Goal: Task Accomplishment & Management: Complete application form

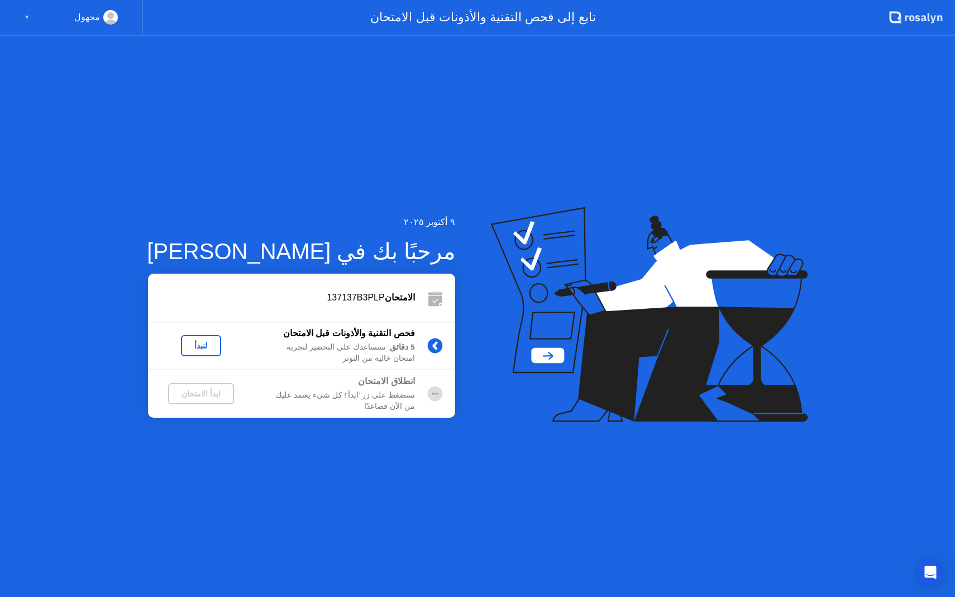
click at [197, 352] on button "لنبدأ" at bounding box center [201, 345] width 40 height 21
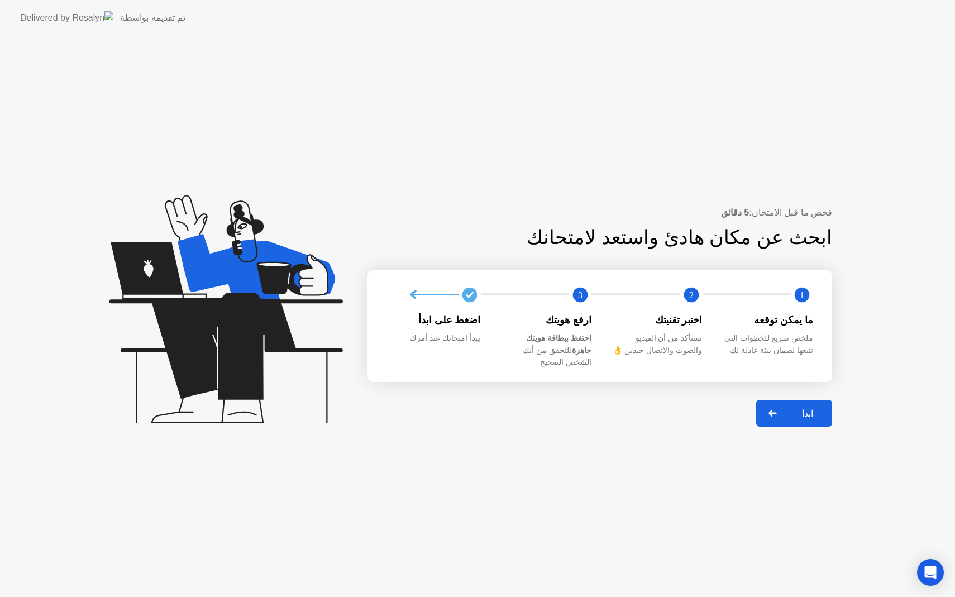
click at [811, 408] on div "ابدأ" at bounding box center [808, 413] width 42 height 11
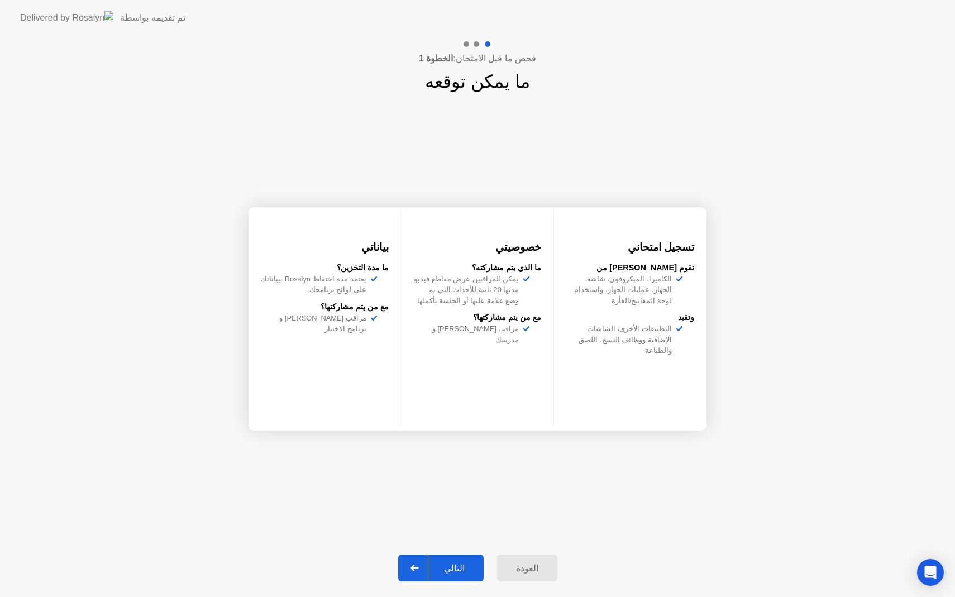
click at [446, 569] on div "التالي" at bounding box center [454, 568] width 52 height 11
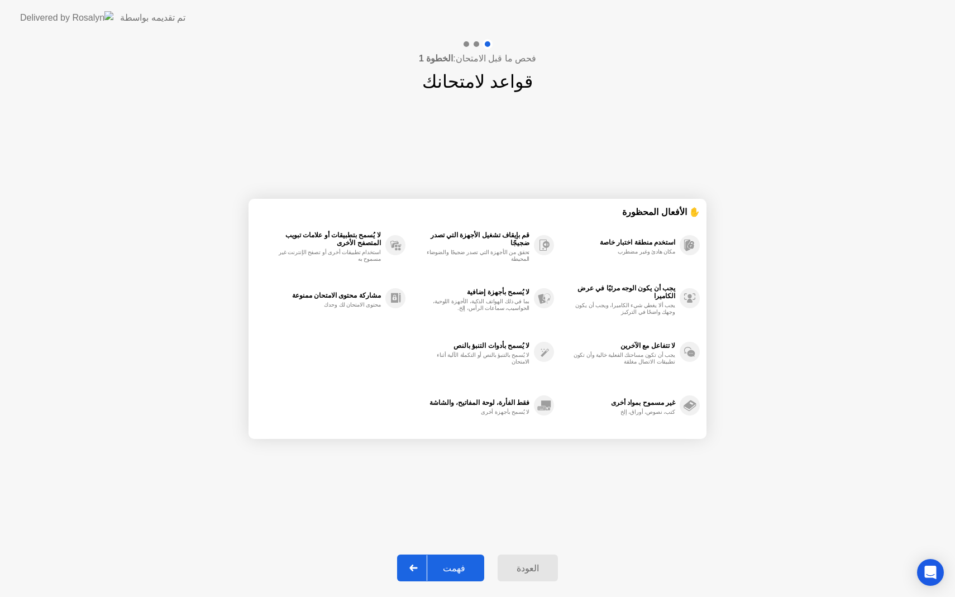
click at [446, 570] on div "فهمت" at bounding box center [454, 568] width 54 height 11
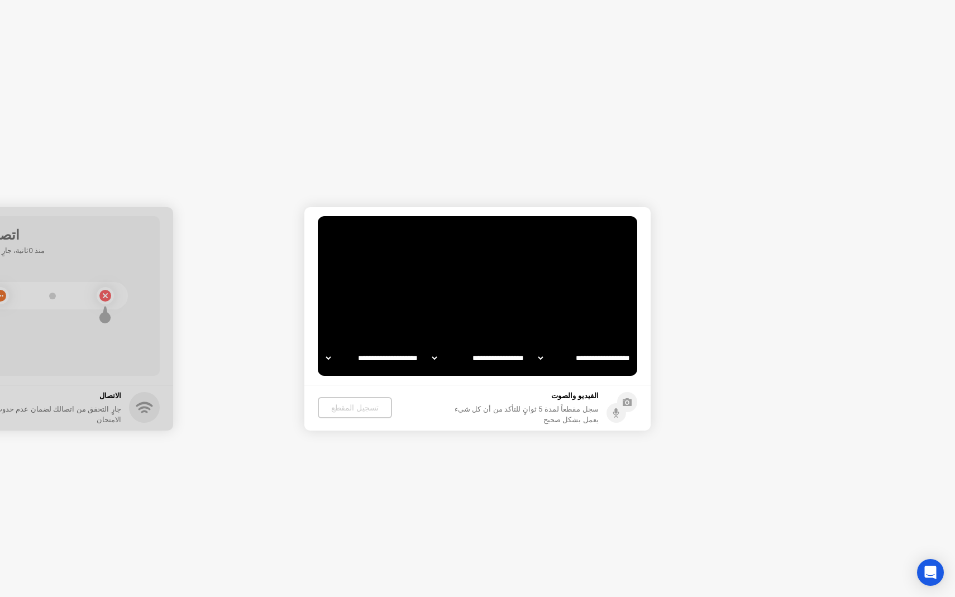
select select "**********"
select select "*******"
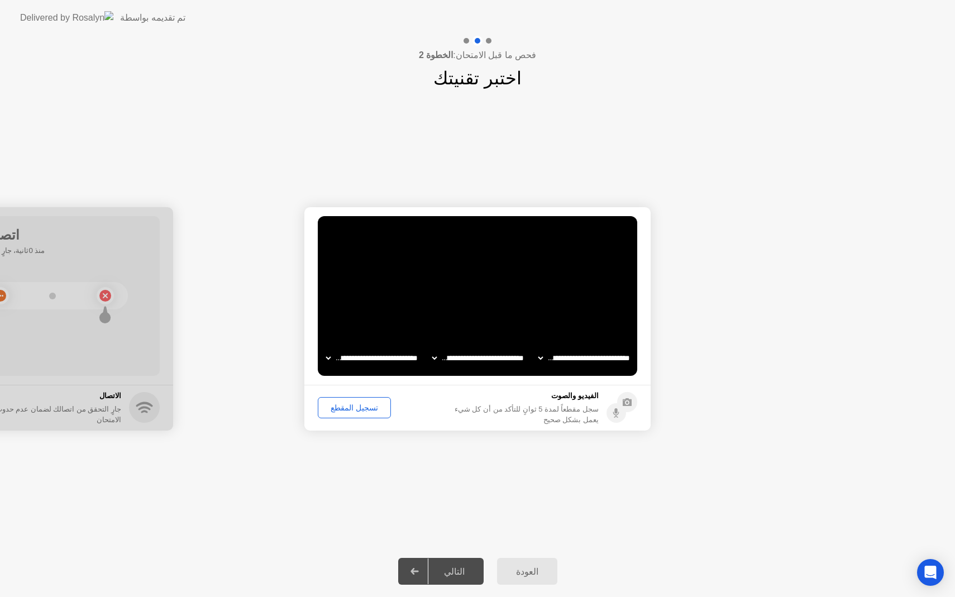
click at [347, 408] on div "تسجيل المقطع" at bounding box center [354, 407] width 65 height 9
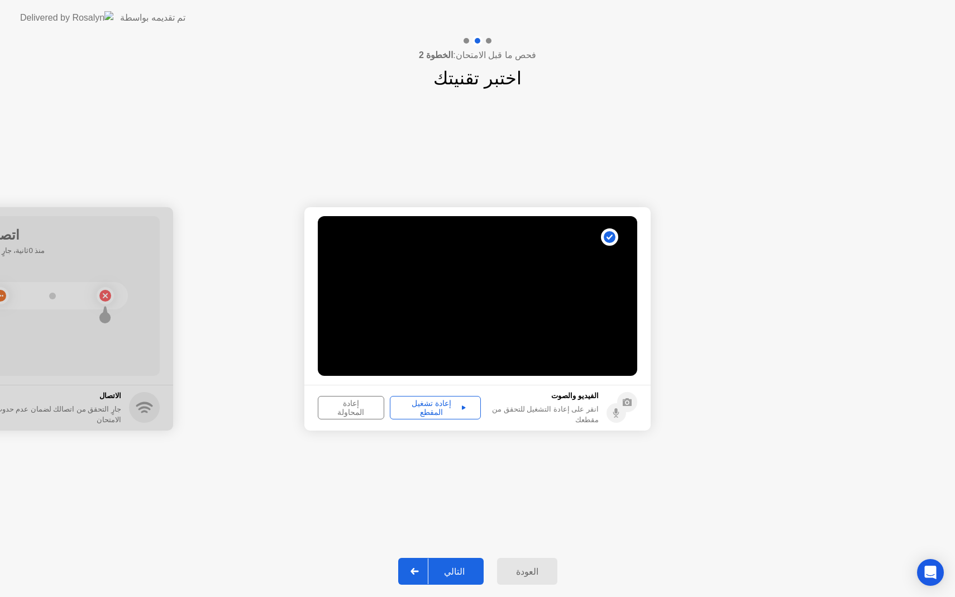
click at [379, 410] on div "إعادة المحاولة" at bounding box center [351, 408] width 59 height 18
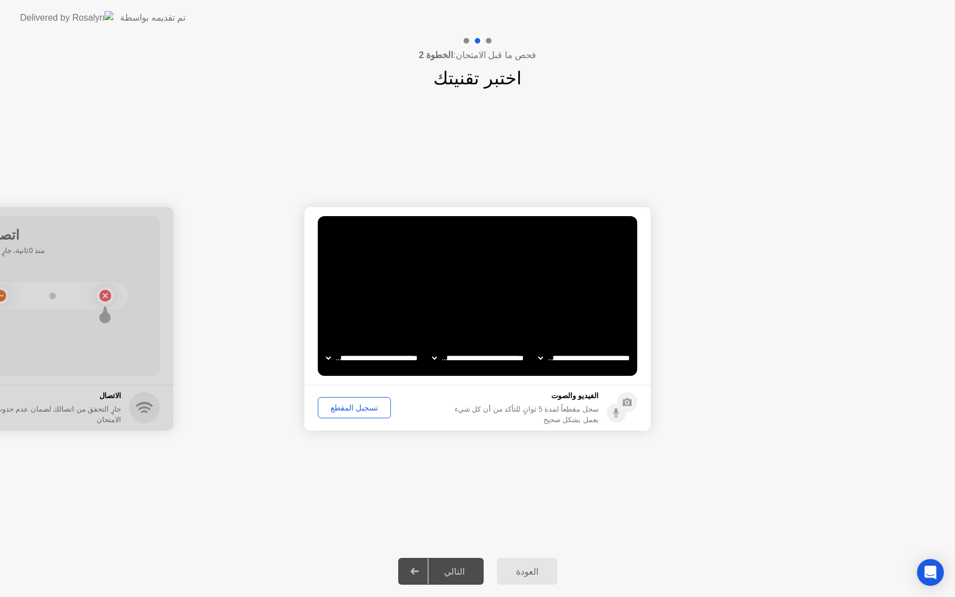
click at [360, 412] on div "تسجيل المقطع" at bounding box center [354, 407] width 65 height 9
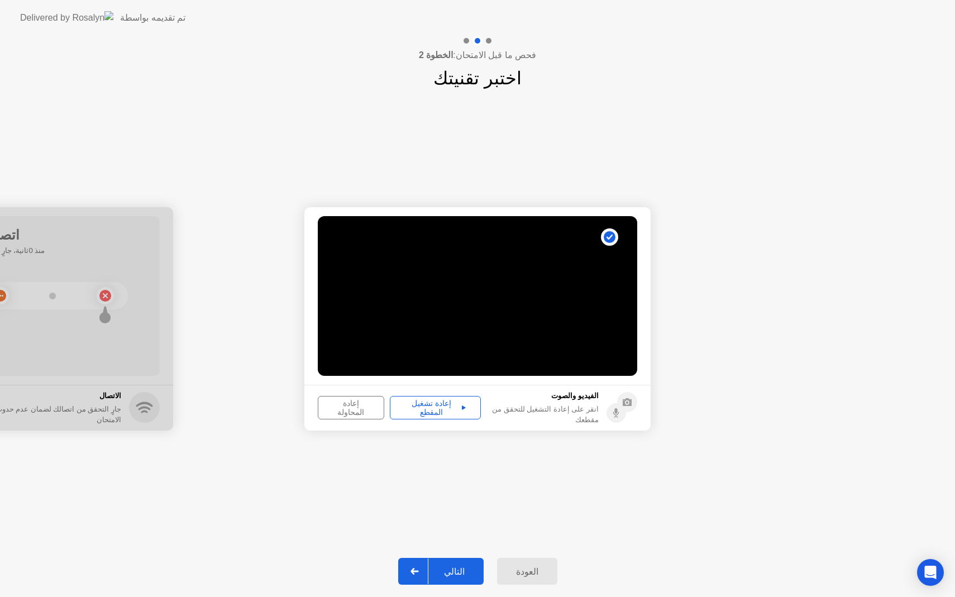
click at [459, 566] on div "التالي" at bounding box center [454, 571] width 52 height 11
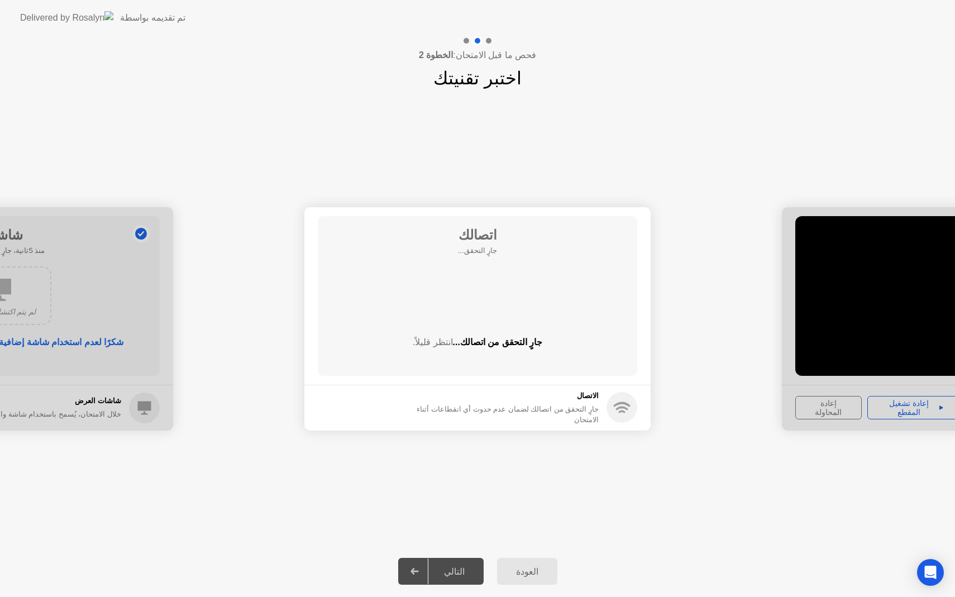
click at [459, 566] on div "التالي" at bounding box center [454, 571] width 52 height 11
click at [449, 571] on div "التالي" at bounding box center [454, 571] width 52 height 11
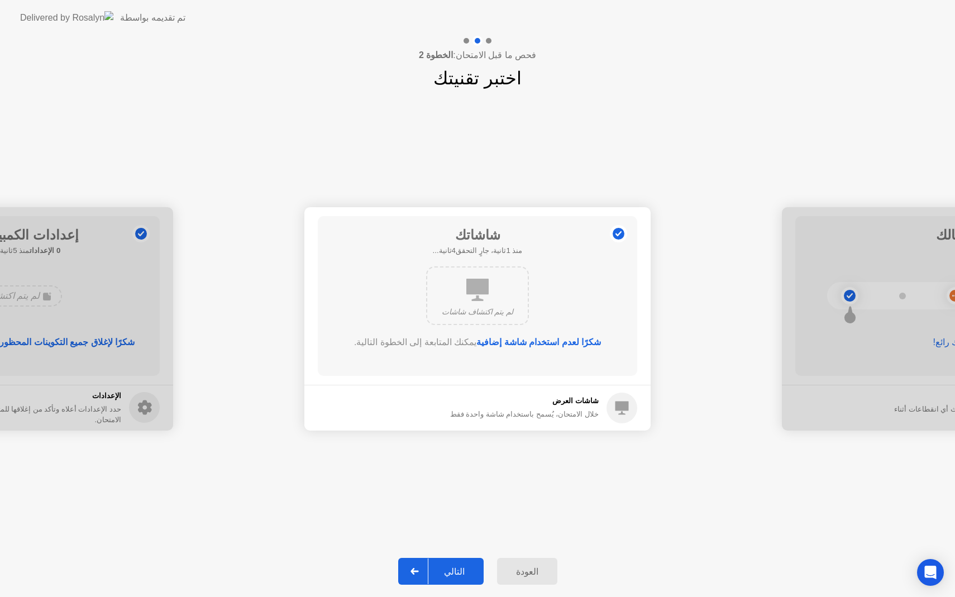
click at [449, 570] on div "التالي" at bounding box center [454, 571] width 52 height 11
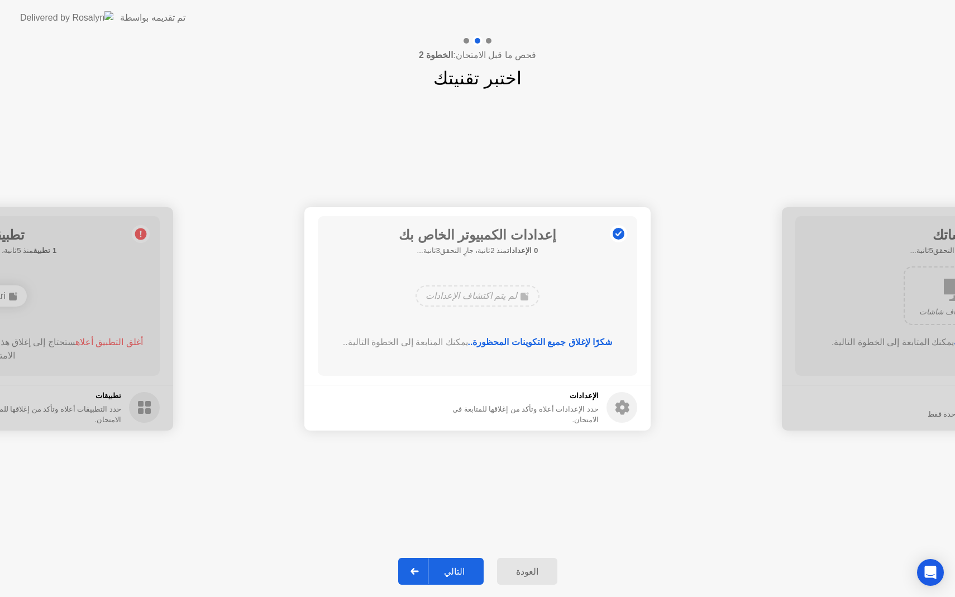
click at [449, 570] on div "التالي" at bounding box center [454, 571] width 52 height 11
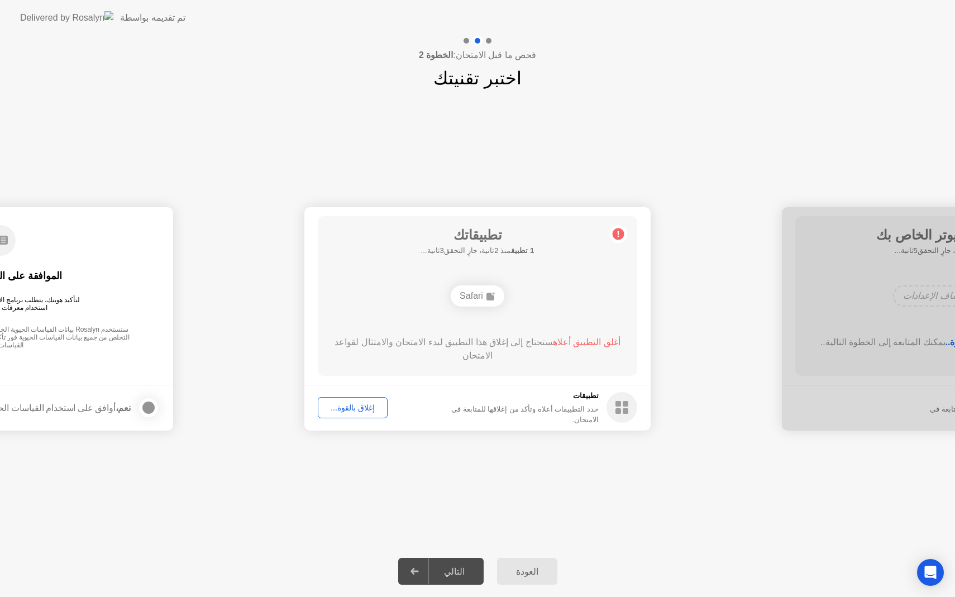
click at [449, 570] on div "التالي" at bounding box center [454, 571] width 52 height 11
click at [345, 411] on div "إغلاق بالقوة..." at bounding box center [353, 407] width 62 height 9
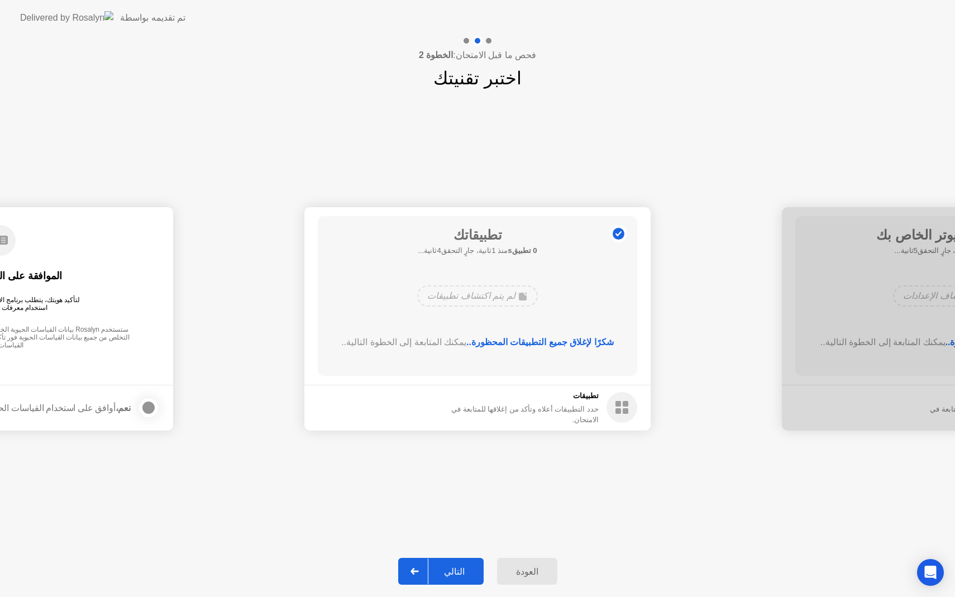
click at [441, 569] on div "التالي" at bounding box center [454, 571] width 52 height 11
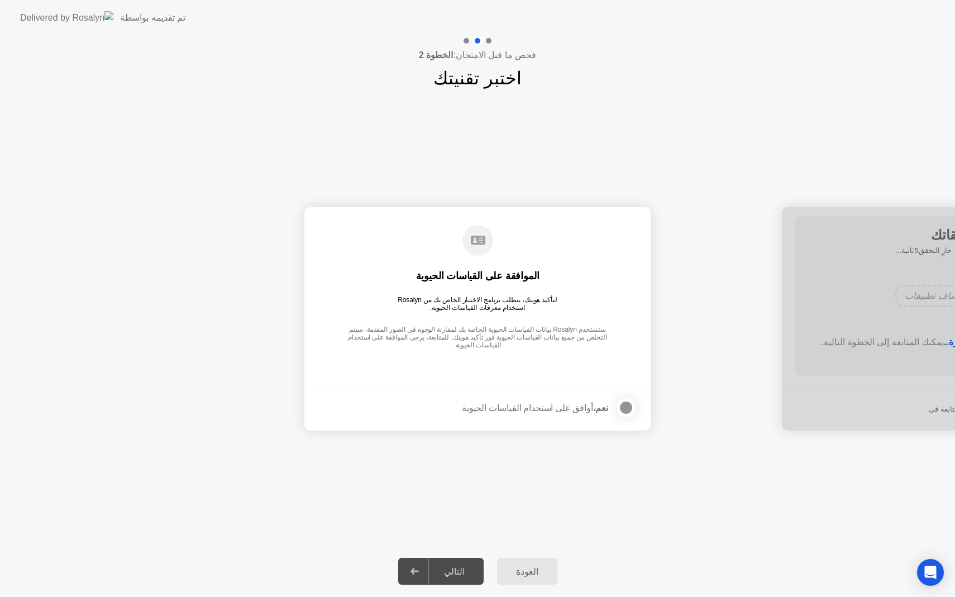
click at [626, 408] on div at bounding box center [625, 407] width 13 height 13
click at [444, 569] on div "التالي" at bounding box center [454, 571] width 52 height 11
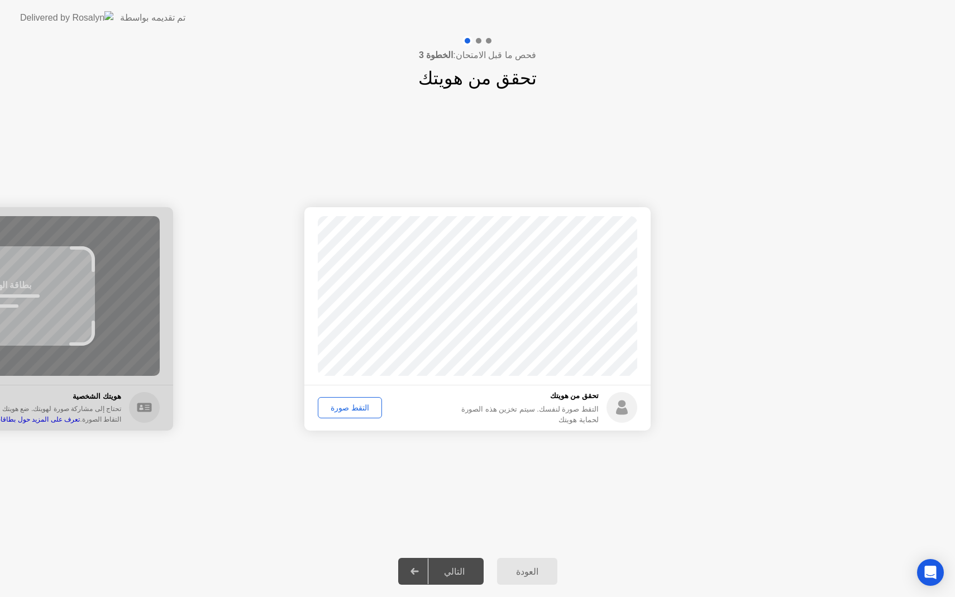
click at [346, 404] on div "التقط صورة" at bounding box center [350, 407] width 56 height 9
click at [433, 573] on div "التالي" at bounding box center [454, 571] width 52 height 11
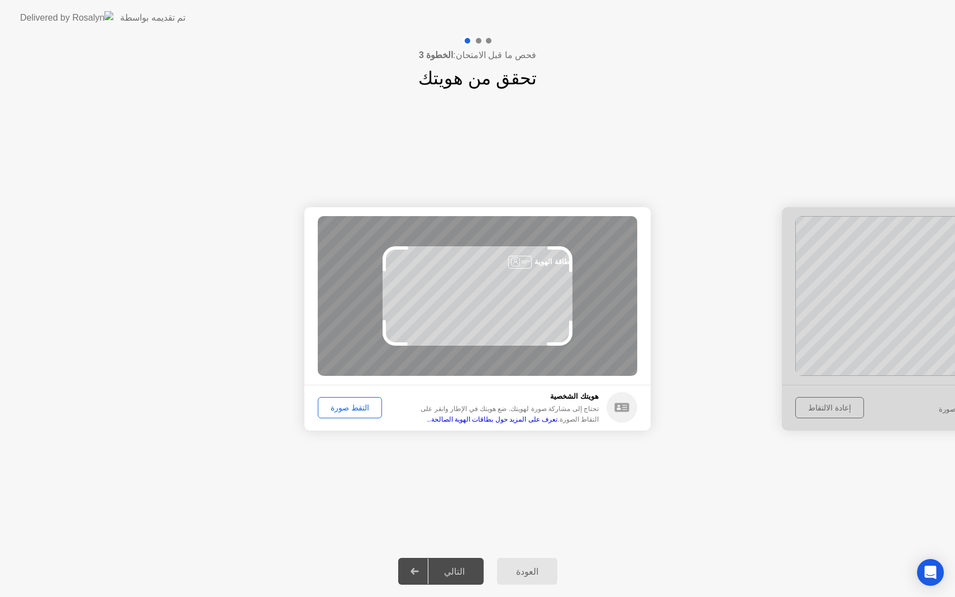
click at [523, 570] on div "العودة" at bounding box center [528, 571] width 54 height 11
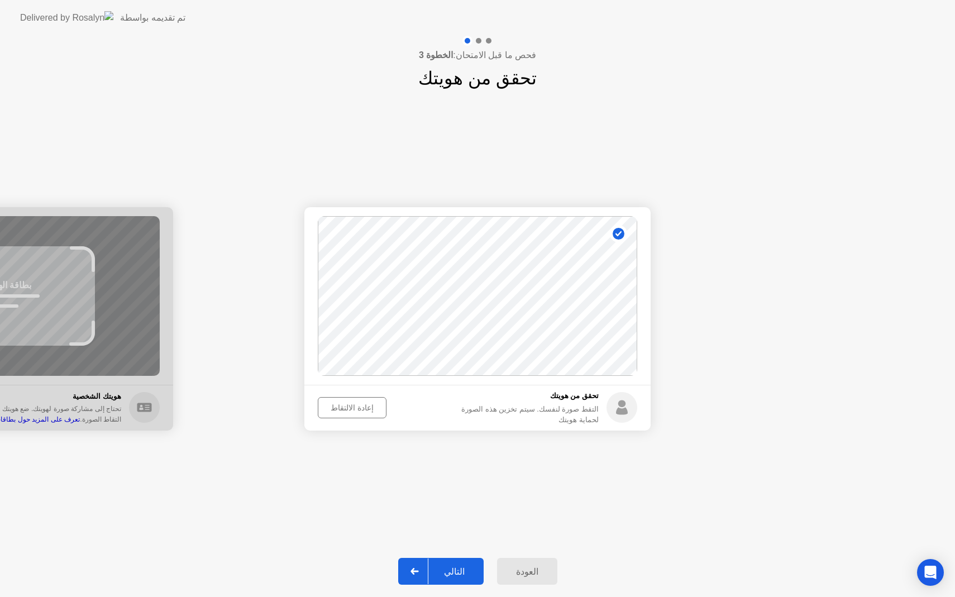
click at [346, 407] on div "إعادة الالتقاط" at bounding box center [352, 407] width 61 height 9
click at [346, 407] on div "التقط صورة" at bounding box center [350, 407] width 56 height 9
click at [447, 570] on div "التالي" at bounding box center [454, 571] width 52 height 11
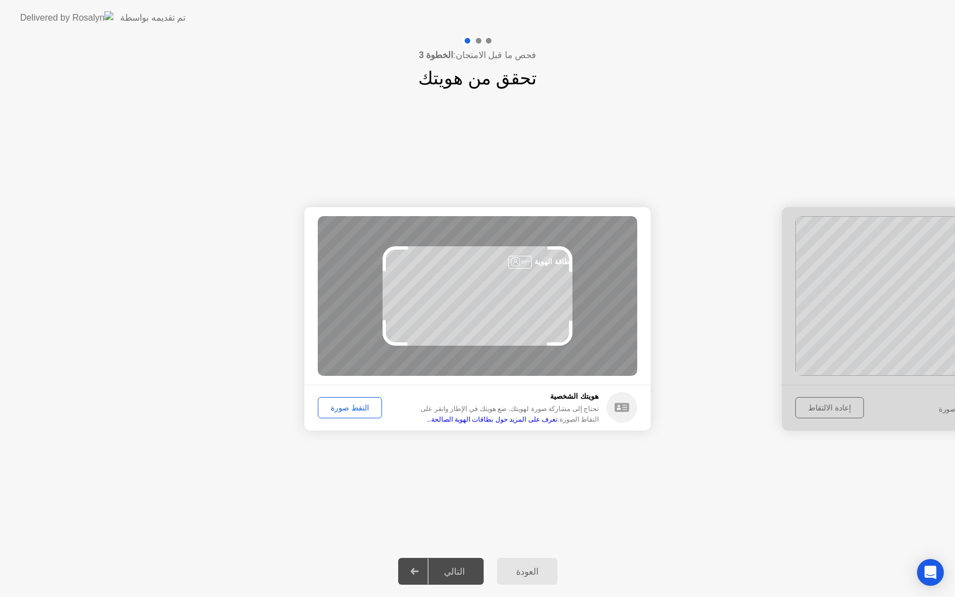
click at [348, 407] on div "التقط صورة" at bounding box center [350, 407] width 56 height 9
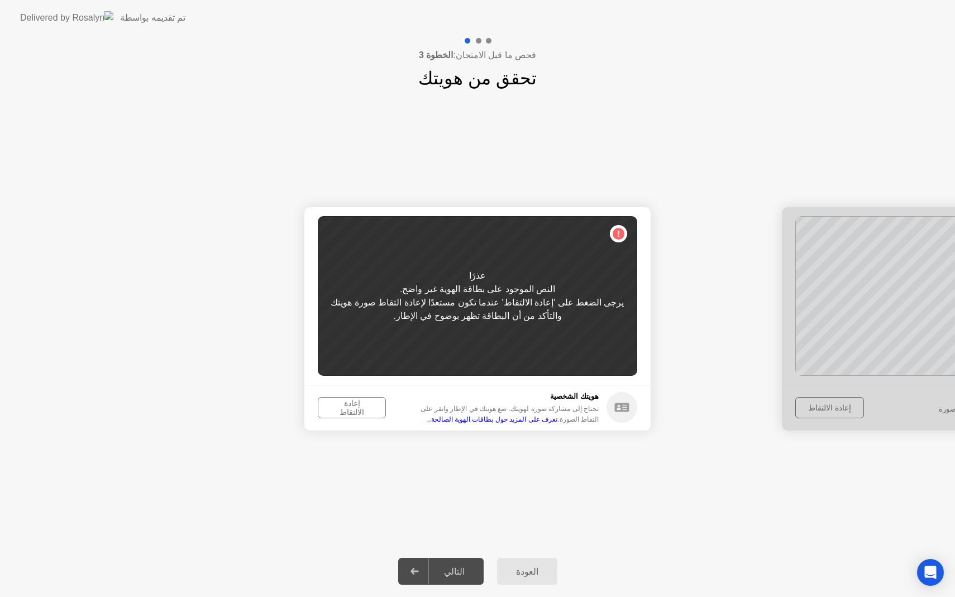
click at [348, 407] on div "إعادة الالتقاط" at bounding box center [352, 408] width 60 height 18
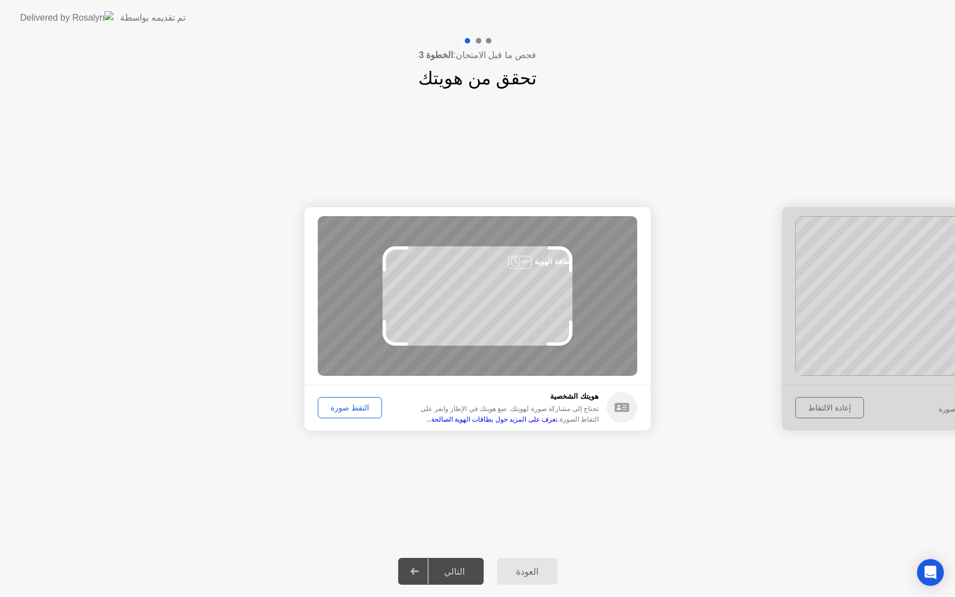
click at [349, 407] on div "التقط صورة" at bounding box center [350, 407] width 56 height 9
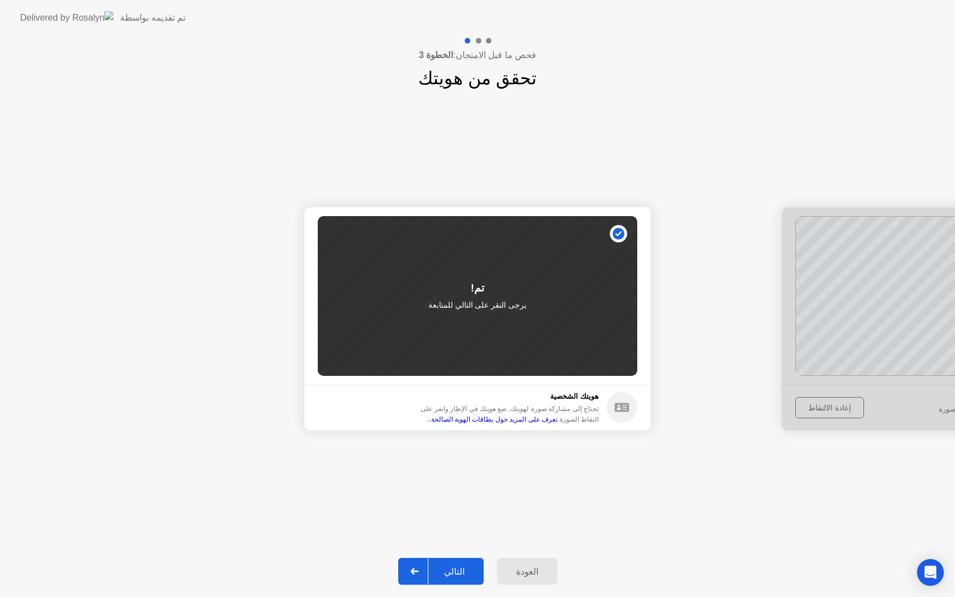
click at [456, 566] on div "التالي" at bounding box center [454, 571] width 52 height 11
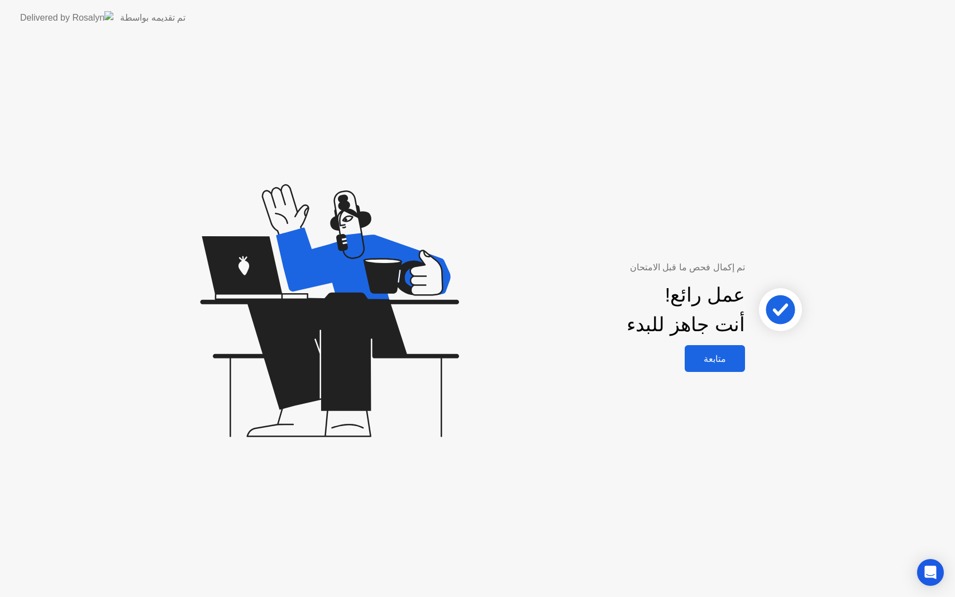
click at [704, 373] on div "تم إكمال فحص ما قبل الامتحان عمل رائع! أنت جاهز للبدء متابعة" at bounding box center [477, 316] width 955 height 561
click at [706, 363] on div "متابعة" at bounding box center [715, 359] width 54 height 11
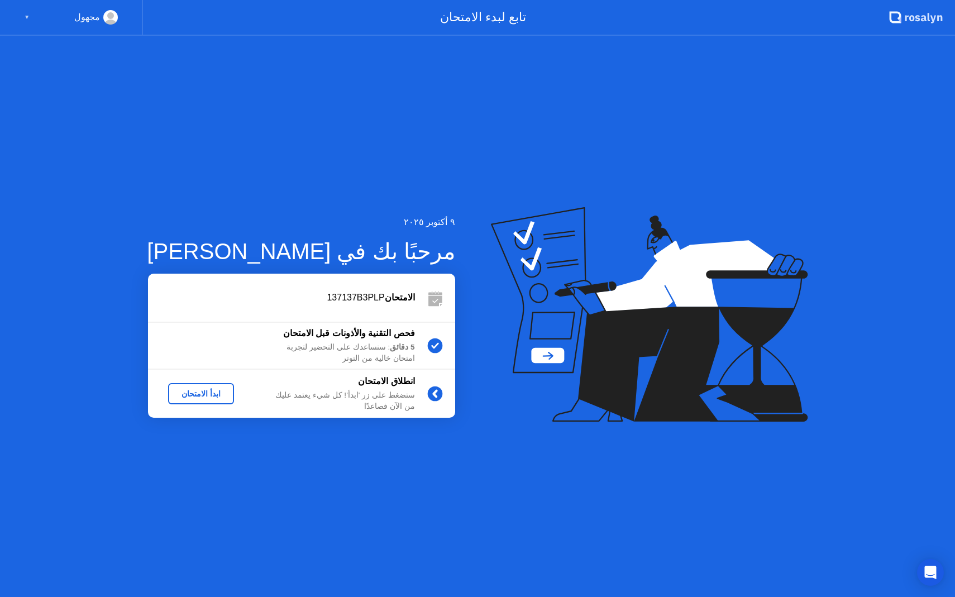
click at [208, 389] on div "ابدأ الامتحان" at bounding box center [201, 393] width 57 height 9
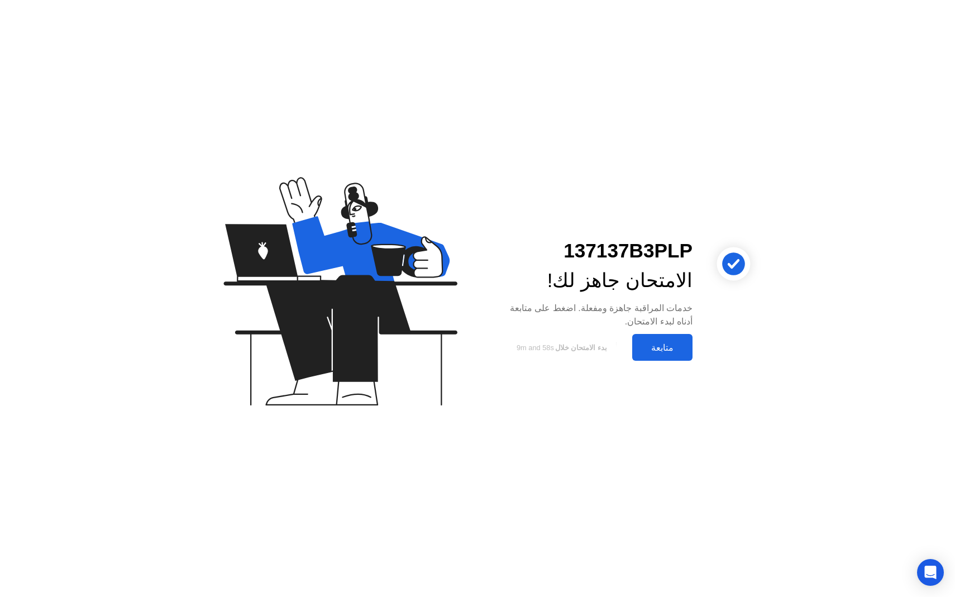
click at [671, 348] on div "متابعة" at bounding box center [663, 347] width 54 height 11
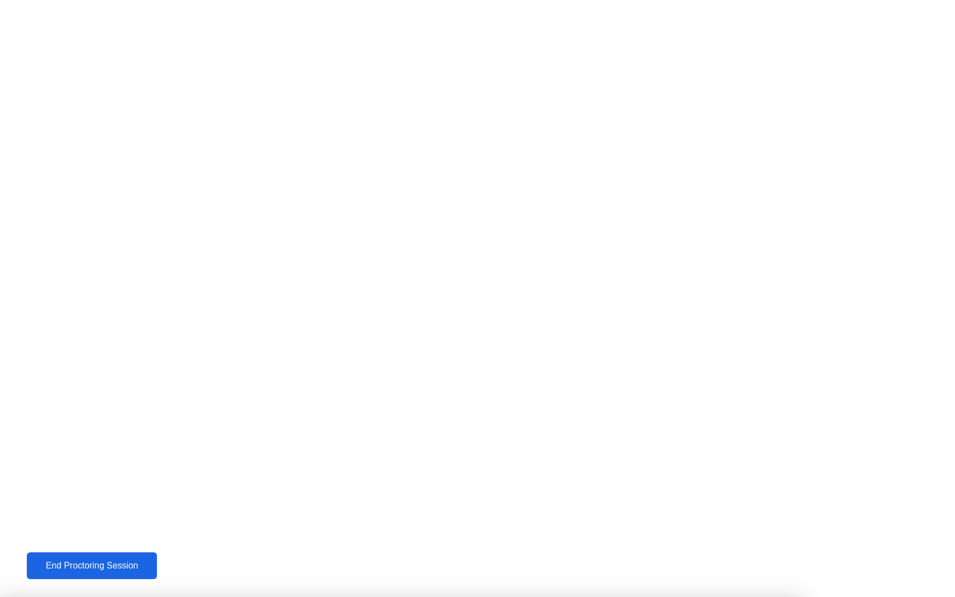
click at [99, 570] on div "End Proctoring Session" at bounding box center [91, 566] width 123 height 10
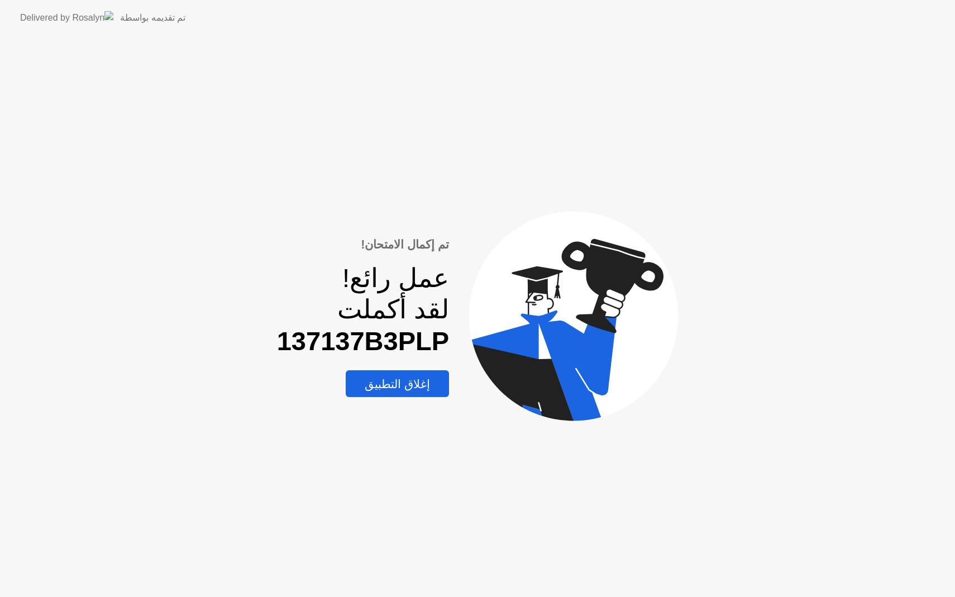
click at [431, 381] on div "إغلاق التطبيق" at bounding box center [397, 384] width 97 height 14
